Goal: Find specific page/section: Find specific page/section

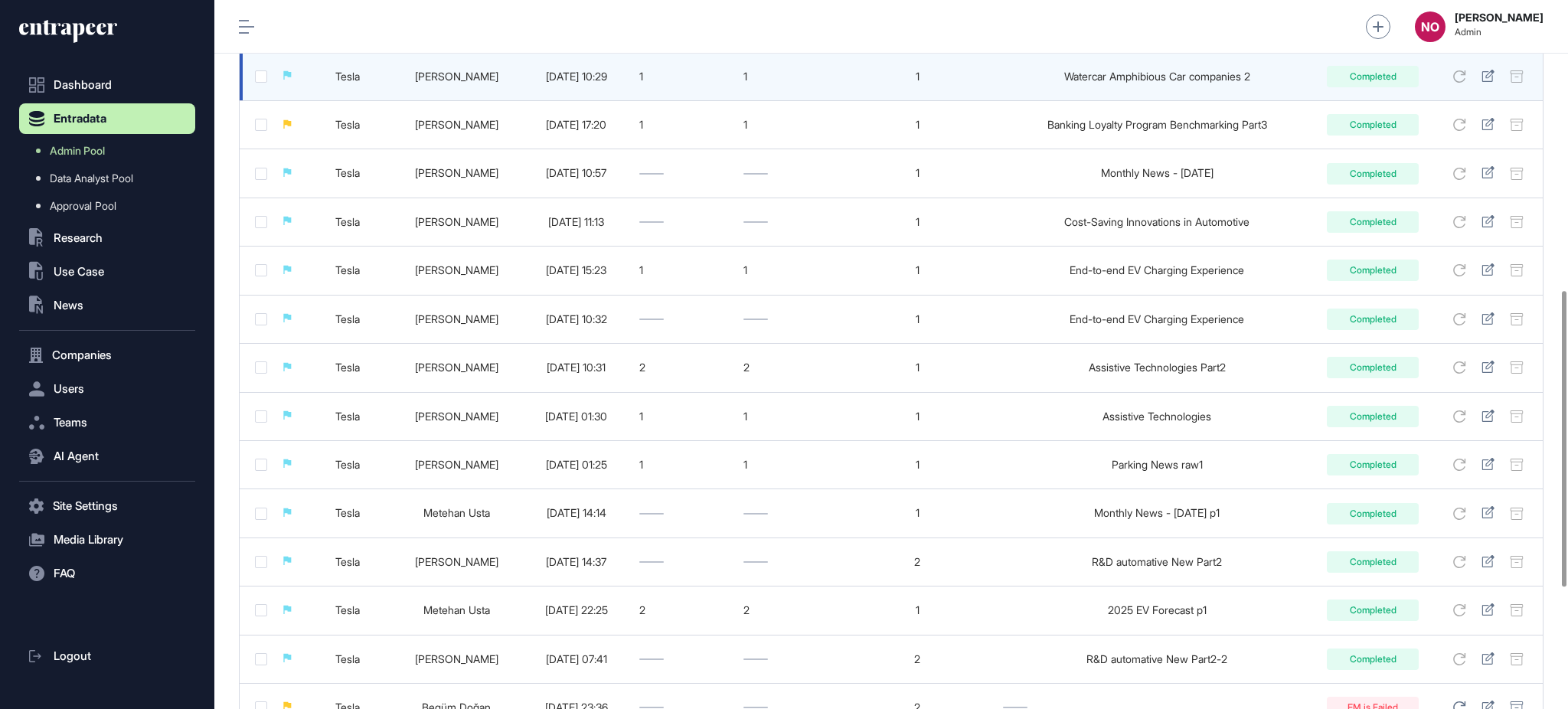
scroll to position [986, 0]
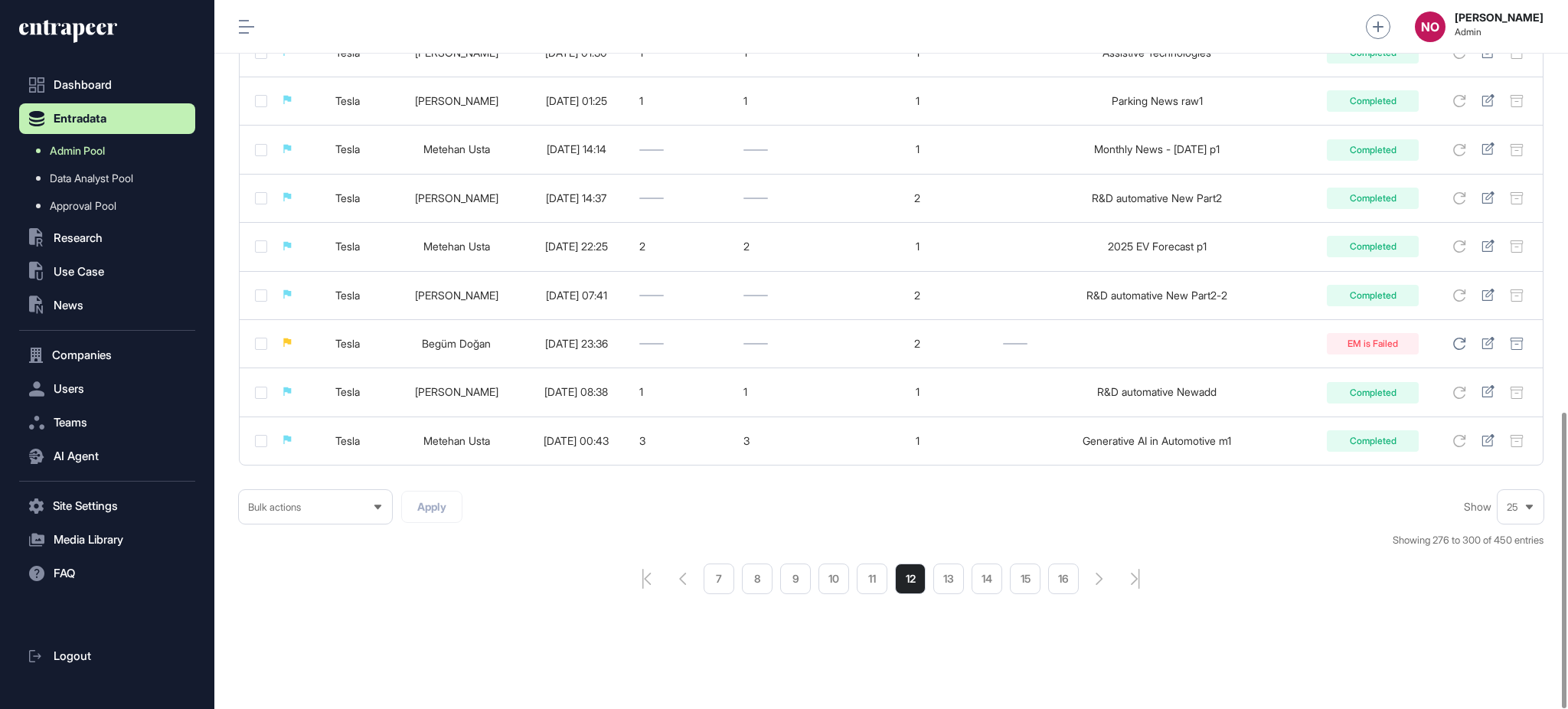
click at [81, 155] on span "Admin Pool" at bounding box center [77, 151] width 55 height 12
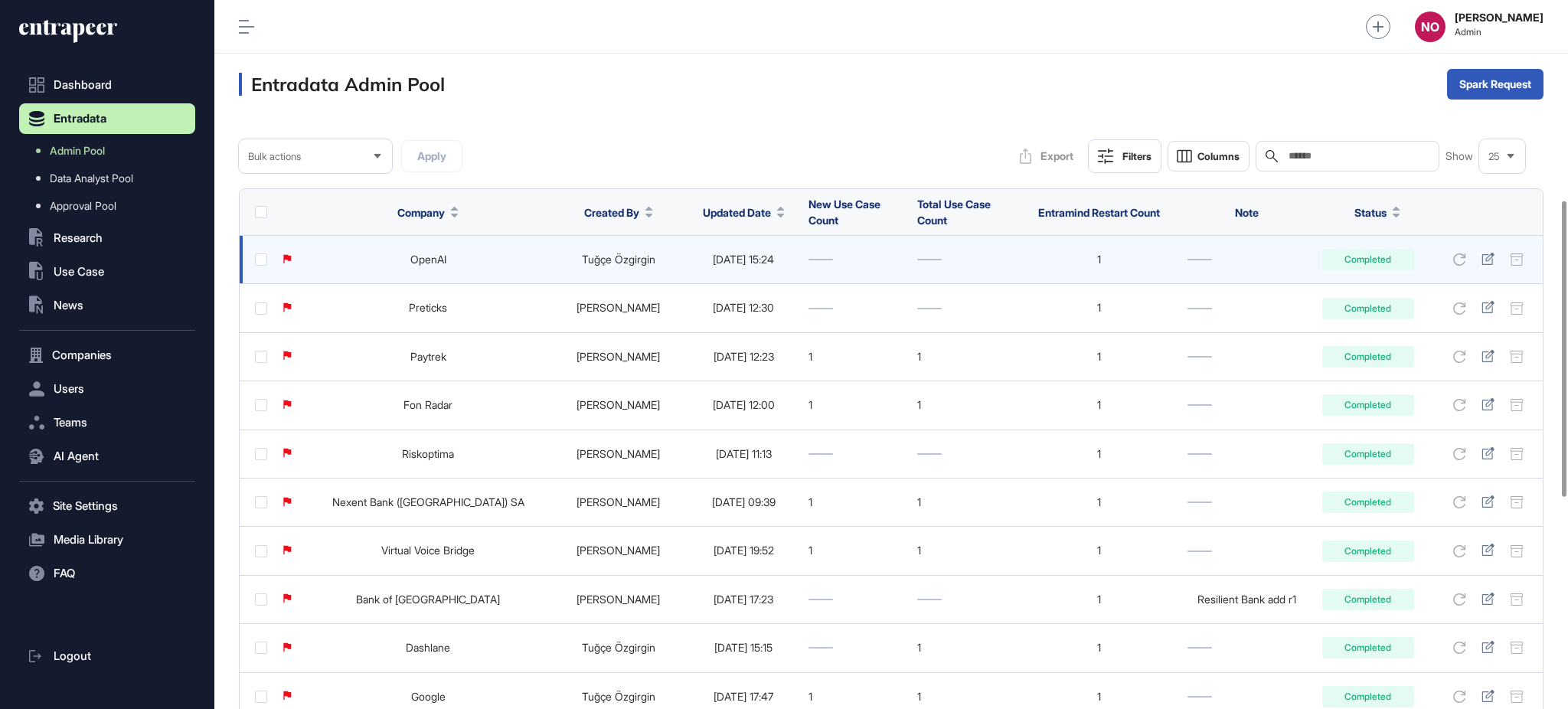
scroll to position [620, 0]
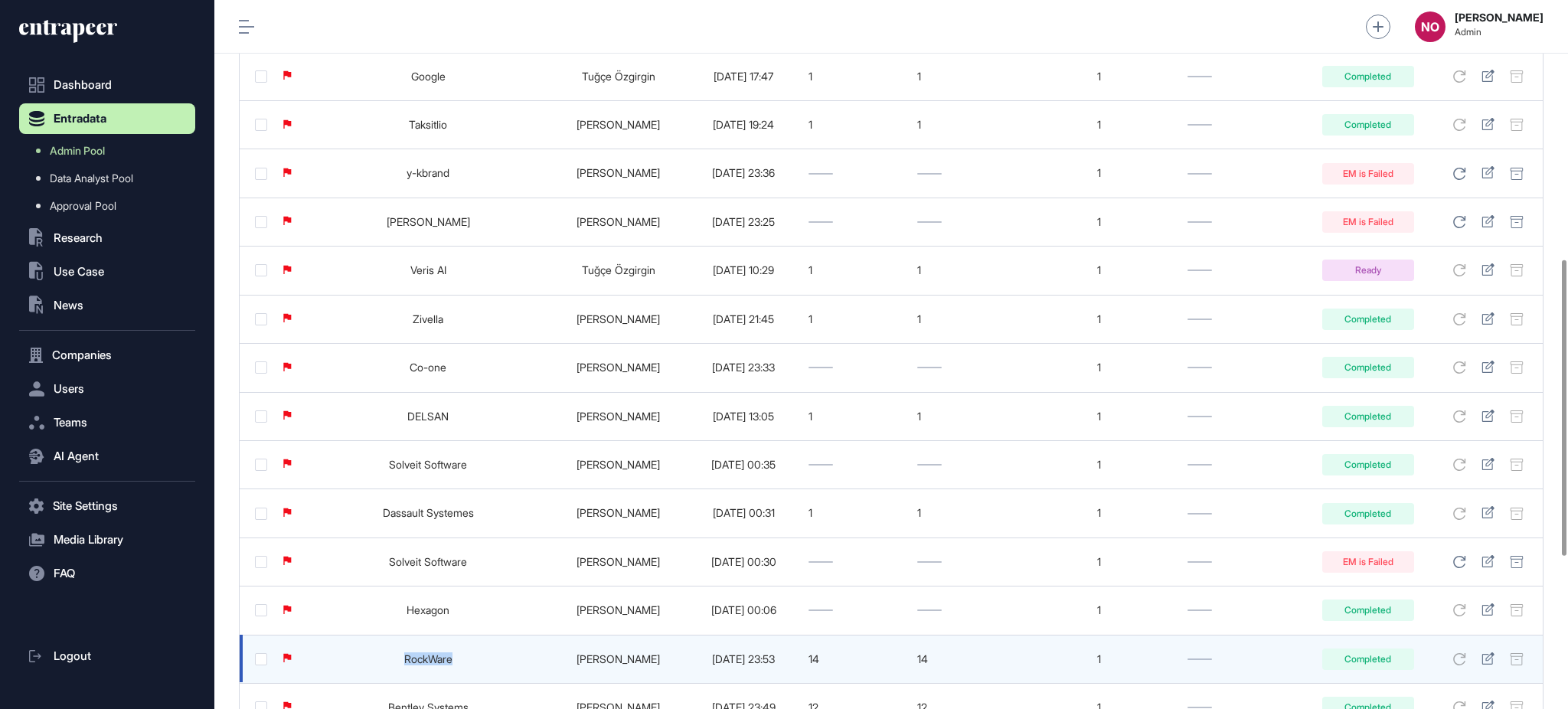
drag, startPoint x: 359, startPoint y: 659, endPoint x: 421, endPoint y: 663, distance: 62.1
click at [421, 663] on td "RockWare" at bounding box center [428, 659] width 245 height 48
copy link "RockWare"
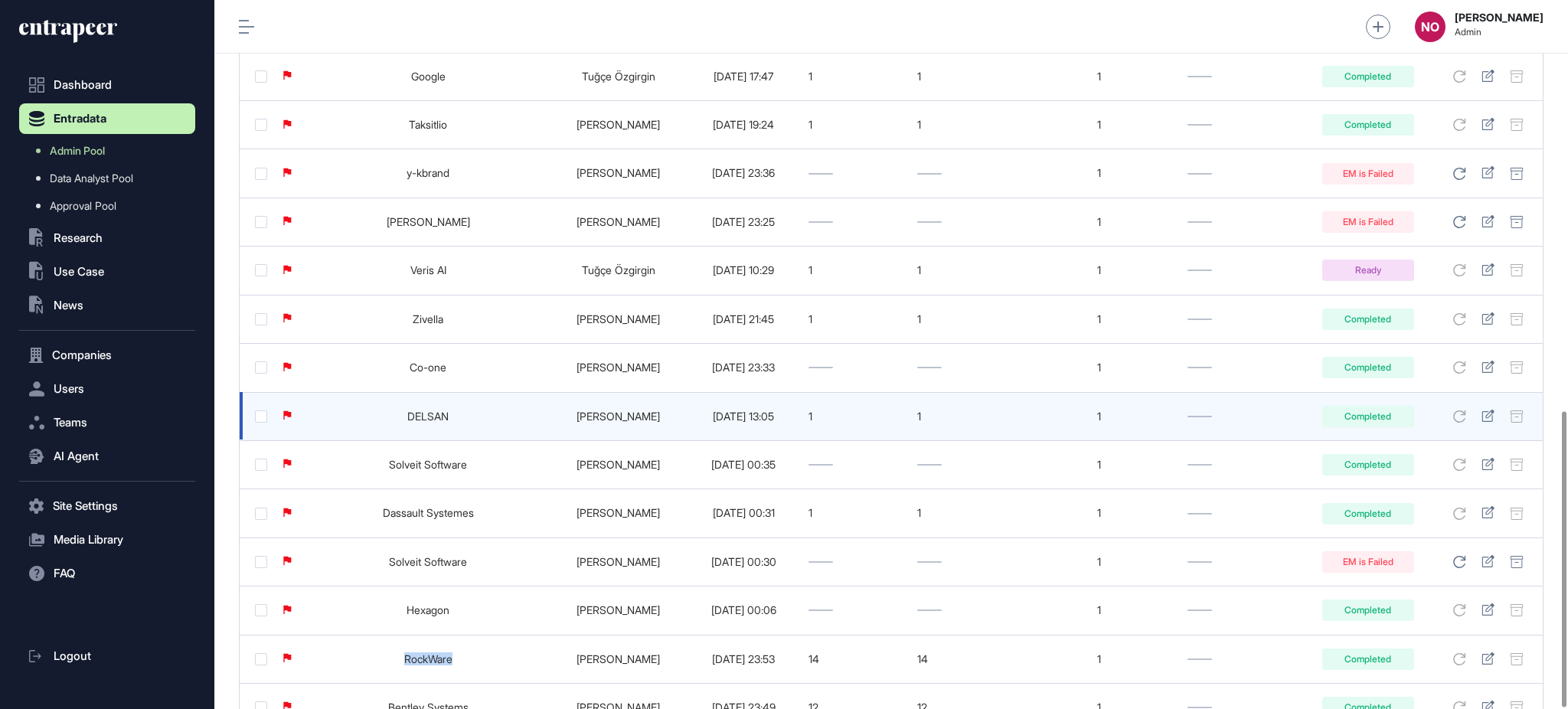
scroll to position [986, 0]
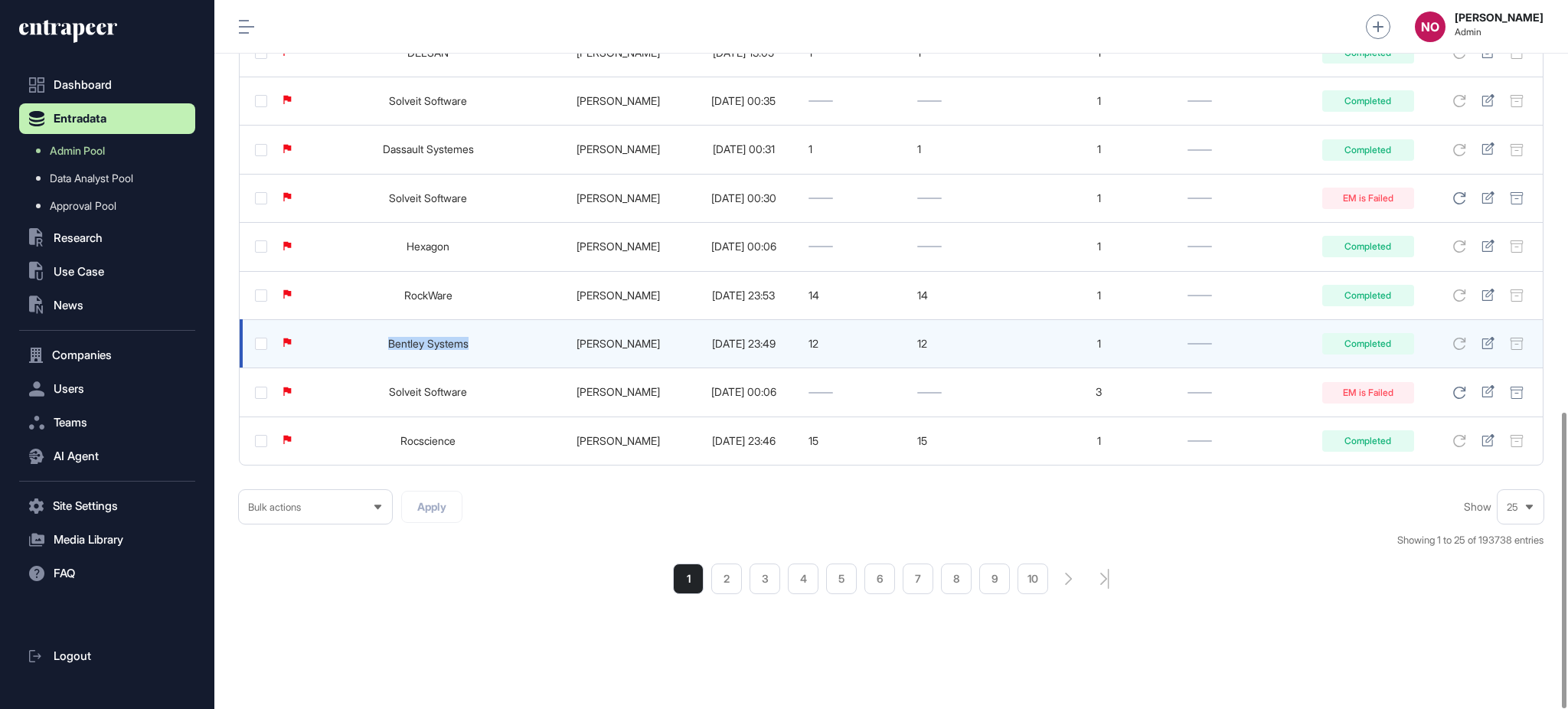
drag, startPoint x: 346, startPoint y: 342, endPoint x: 464, endPoint y: 348, distance: 118.2
click at [464, 348] on td "Bentley Systems" at bounding box center [428, 343] width 245 height 48
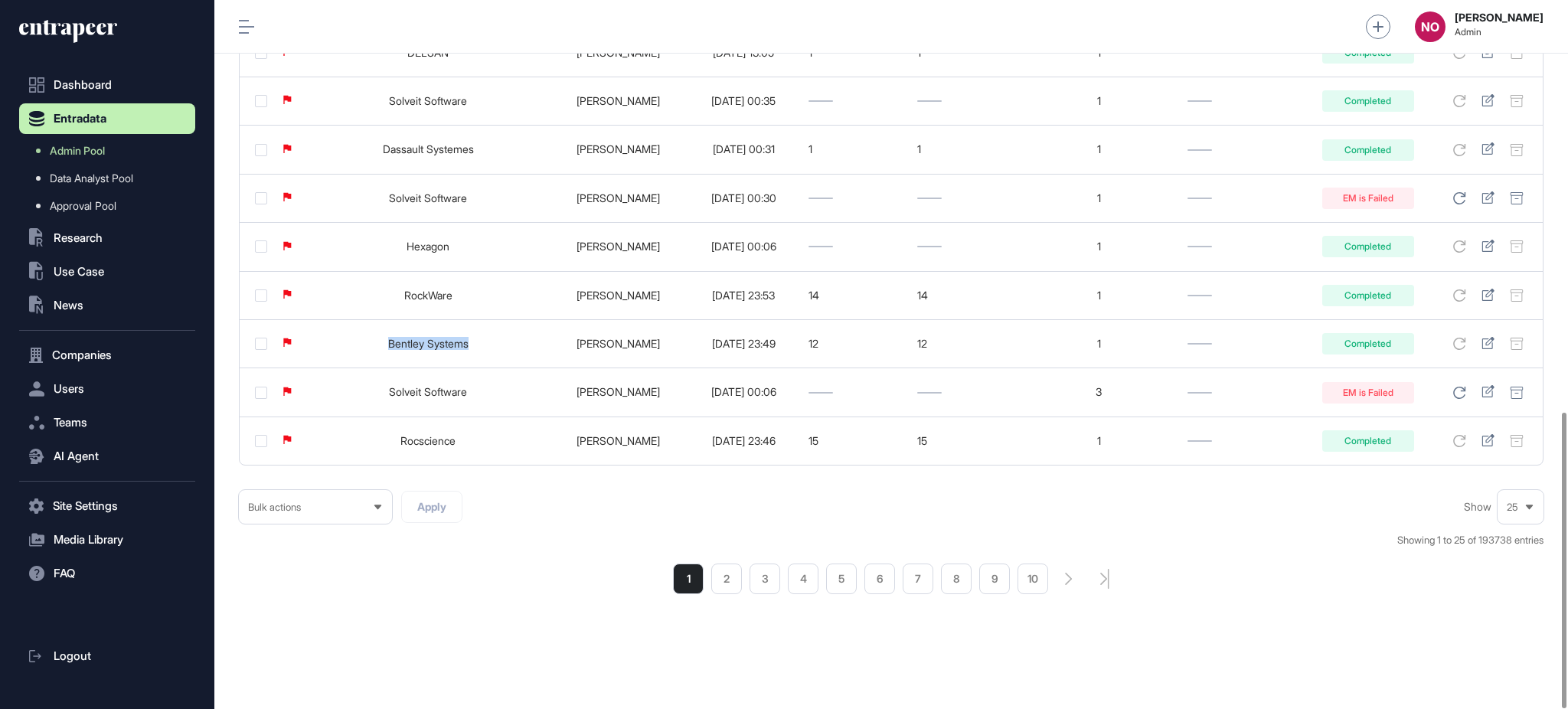
copy link "Bentley Systems"
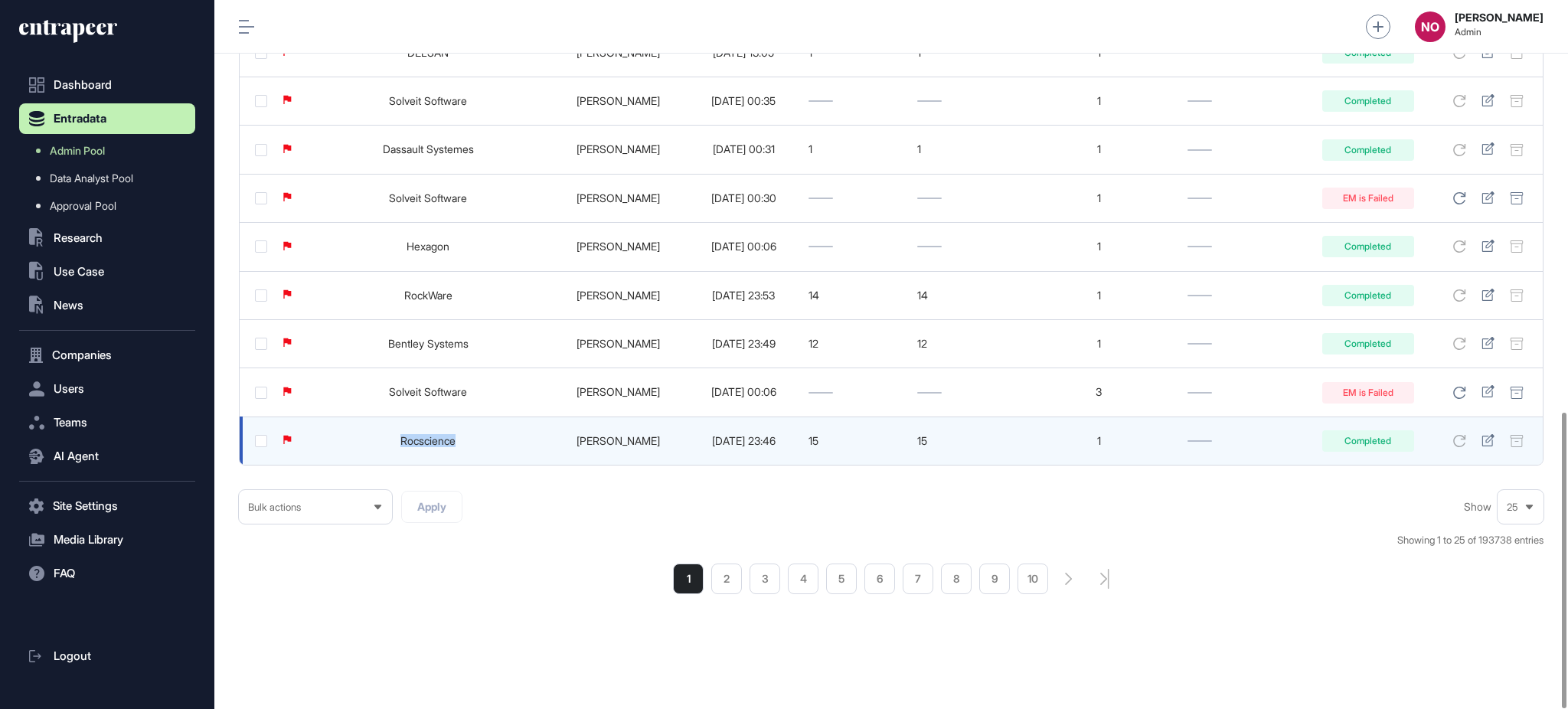
drag, startPoint x: 394, startPoint y: 441, endPoint x: 360, endPoint y: 444, distance: 34.1
click at [360, 444] on td "Rocscience" at bounding box center [428, 440] width 245 height 48
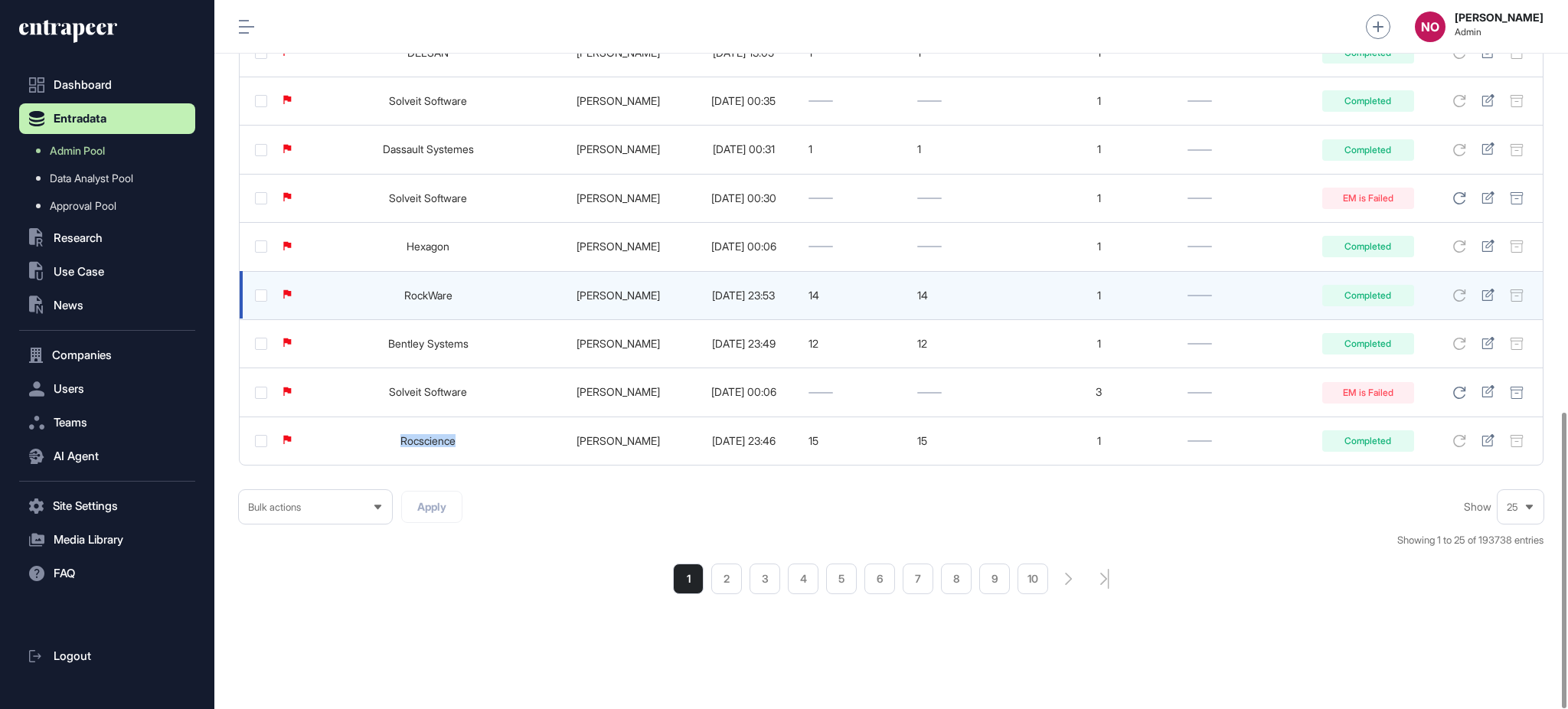
copy link "Rocscience"
